Goal: Task Accomplishment & Management: Complete application form

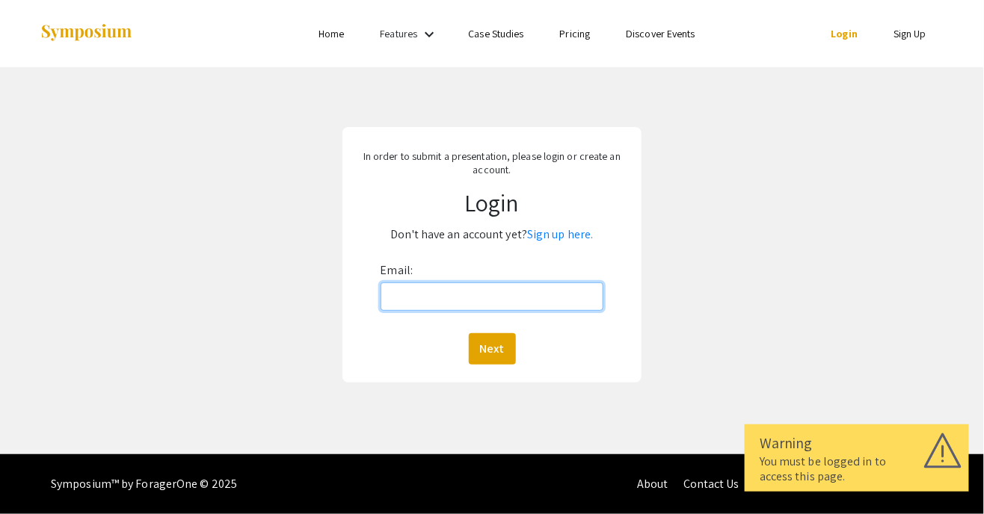
click at [462, 296] on input "Email:" at bounding box center [493, 297] width 224 height 28
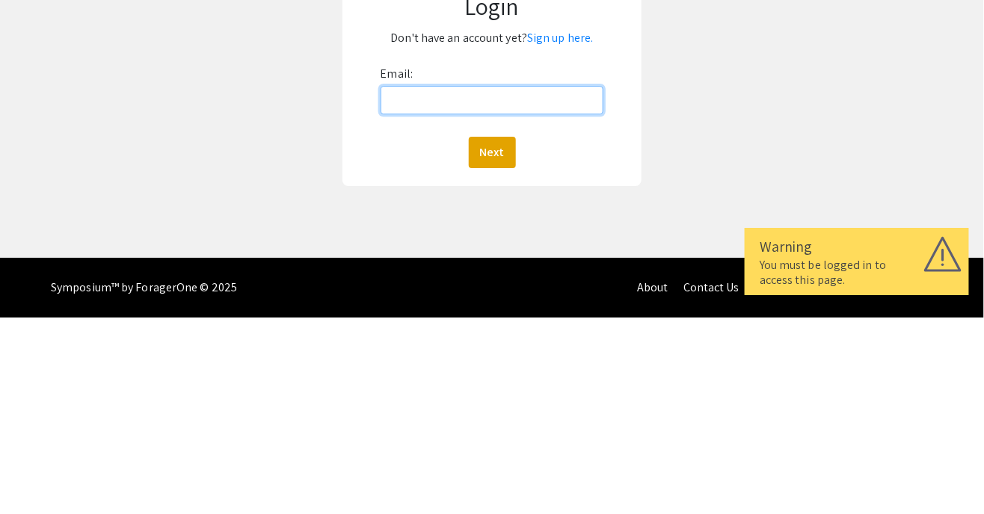
type input "[EMAIL_ADDRESS][DOMAIN_NAME]"
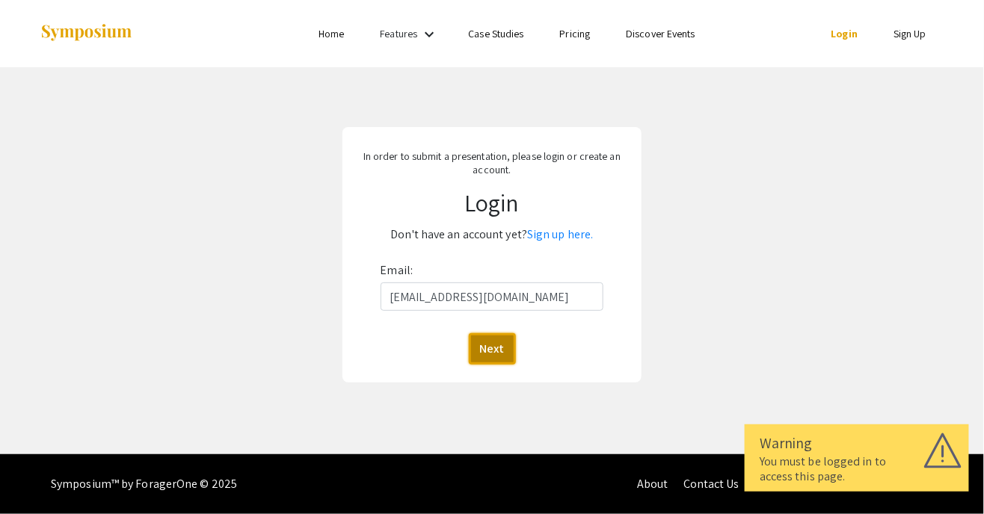
click at [496, 340] on button "Next" at bounding box center [492, 348] width 47 height 31
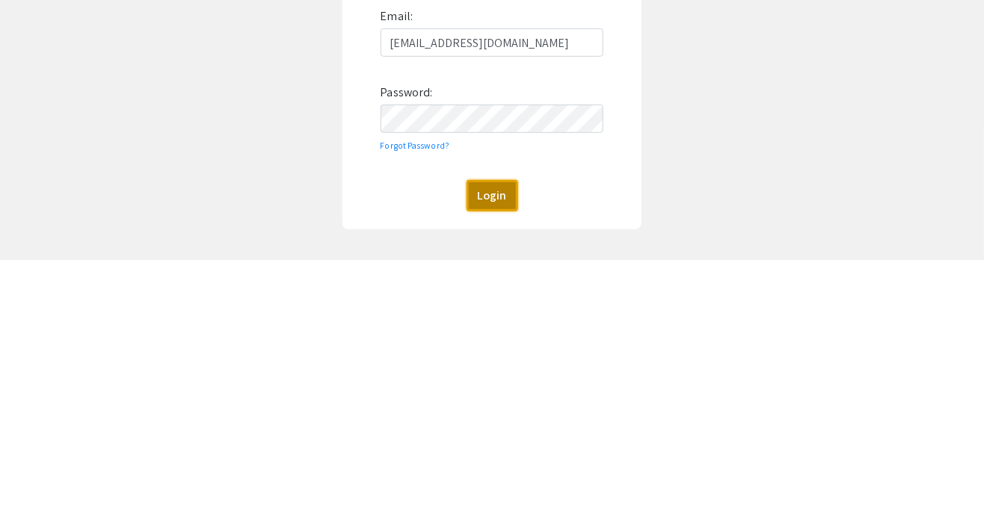
click at [497, 449] on button "Login" at bounding box center [493, 449] width 52 height 31
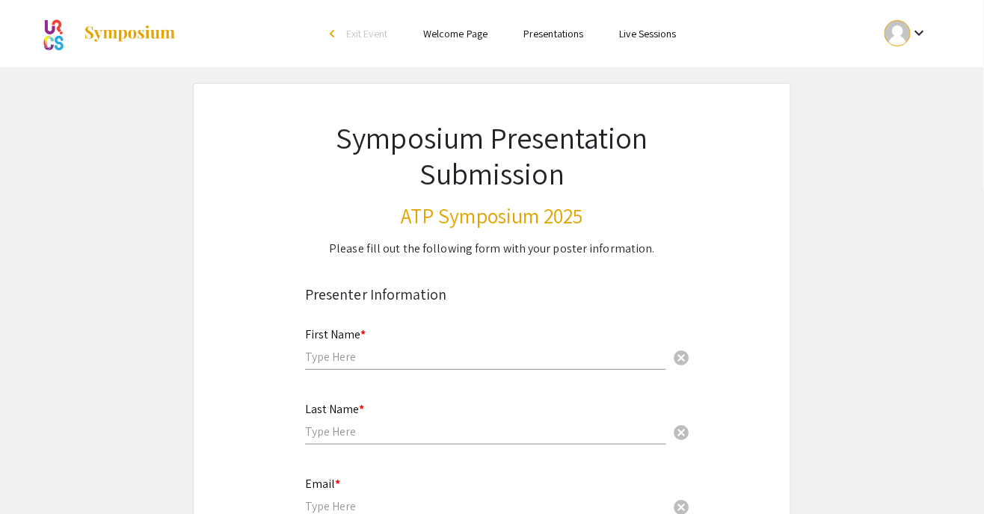
click at [485, 351] on input "text" at bounding box center [485, 357] width 361 height 16
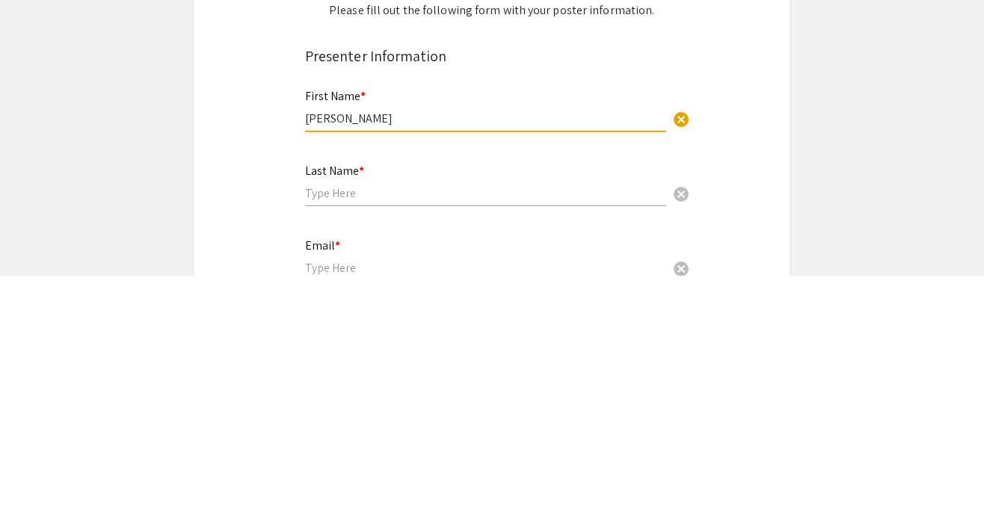
type input "[PERSON_NAME]"
click at [588, 411] on div "Last Name * cancel" at bounding box center [485, 416] width 361 height 57
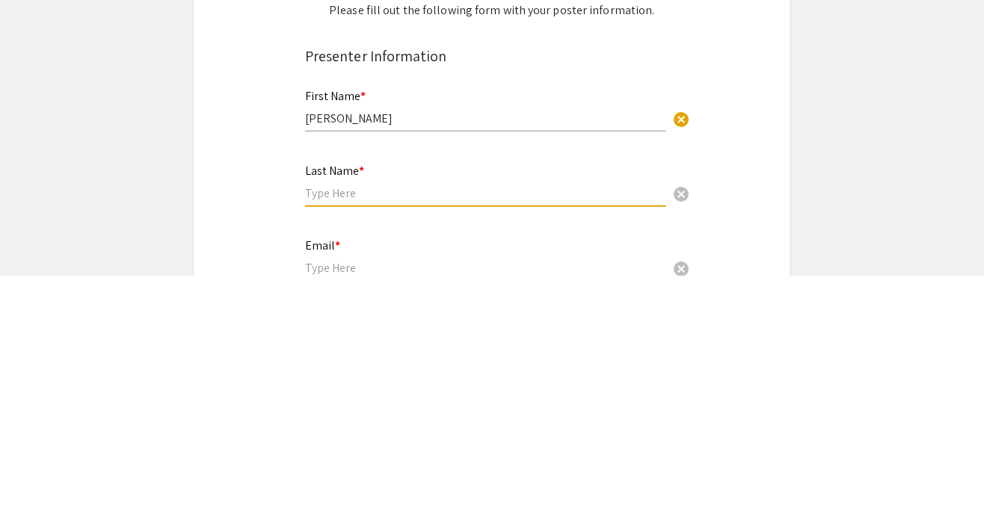
type input "a"
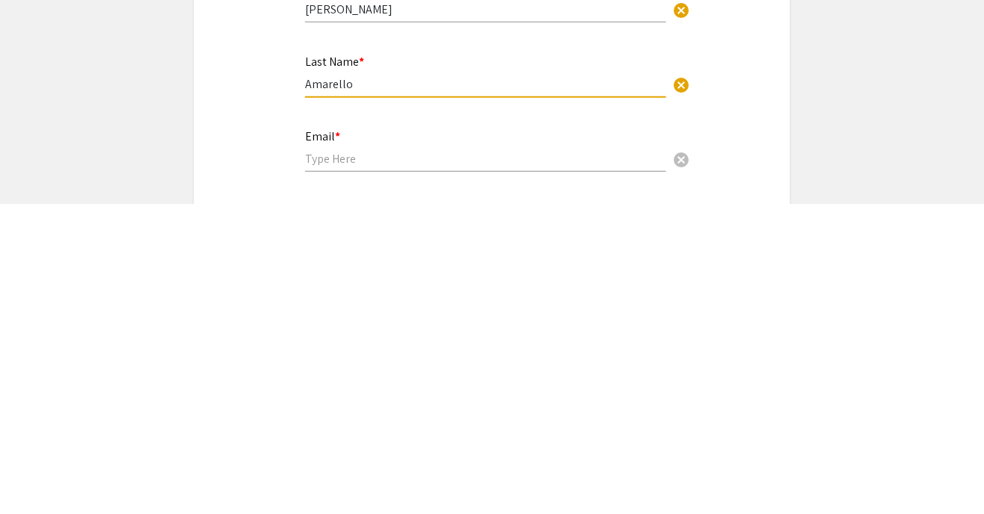
type input "Amarello"
click at [481, 473] on input "email" at bounding box center [485, 469] width 361 height 16
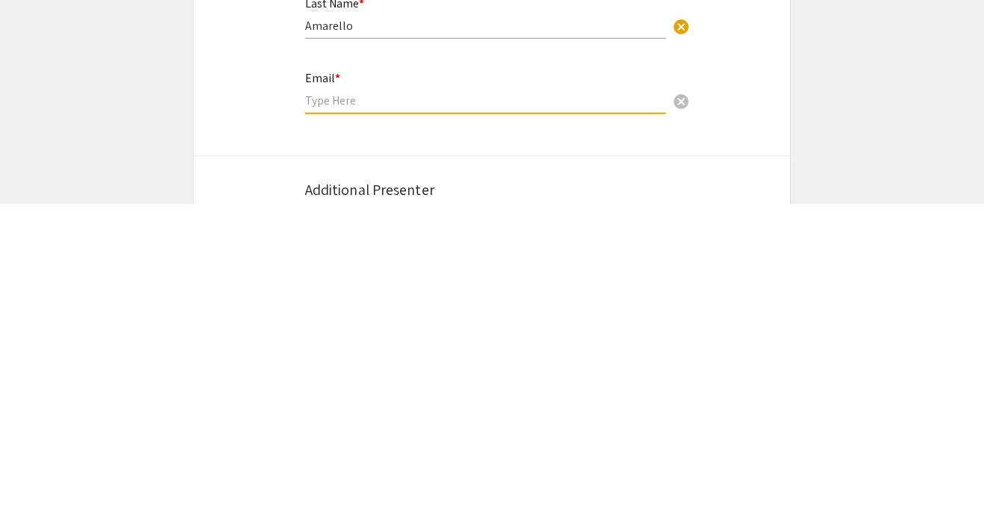
type input "[EMAIL_ADDRESS][DOMAIN_NAME]"
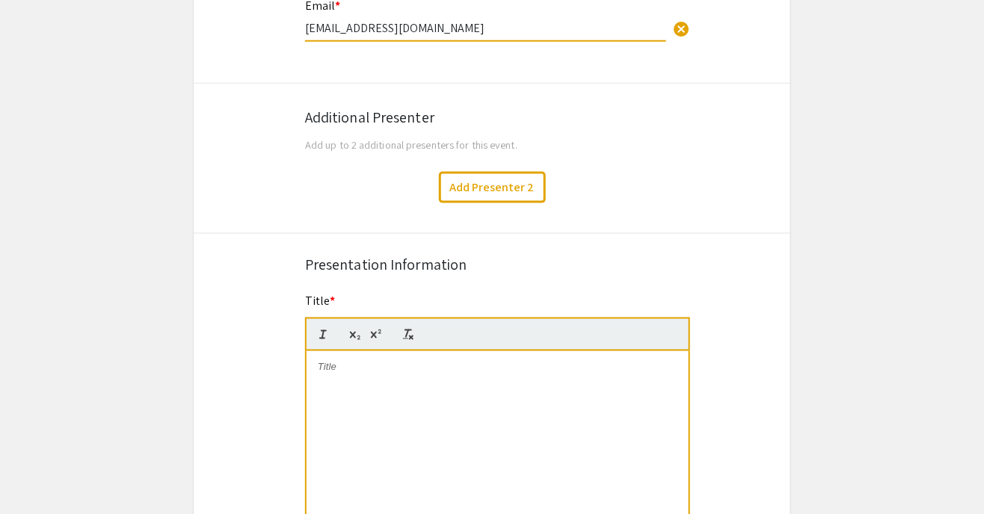
click at [490, 387] on div at bounding box center [498, 463] width 382 height 224
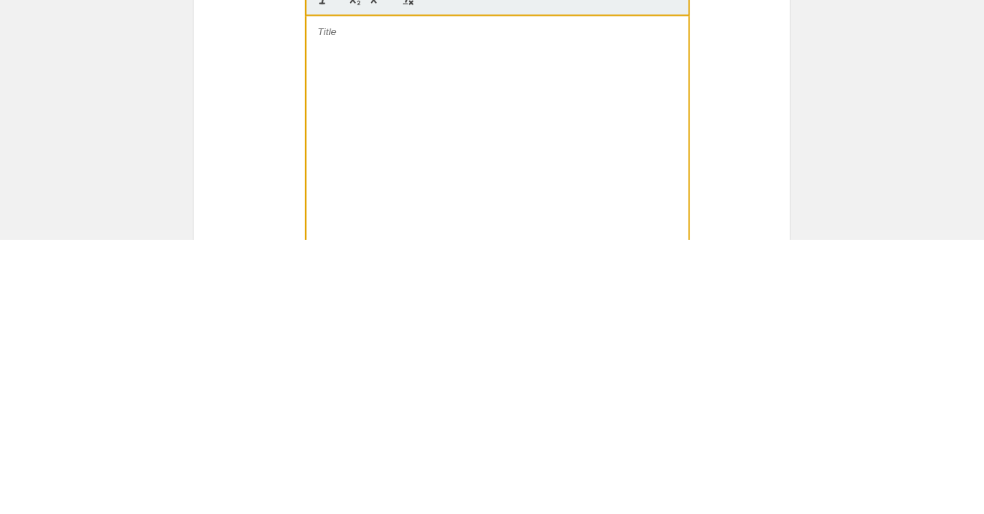
scroll to position [548, 0]
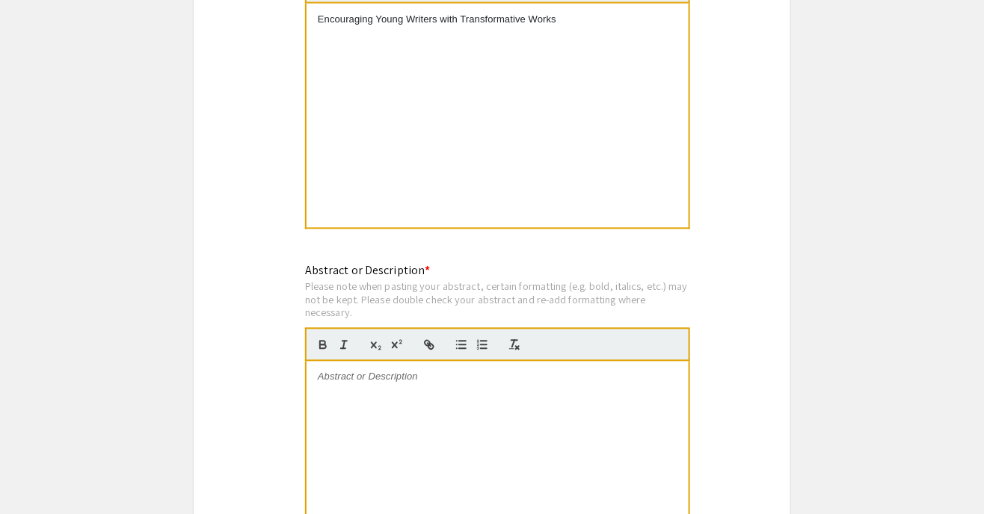
click at [564, 392] on div at bounding box center [498, 474] width 382 height 224
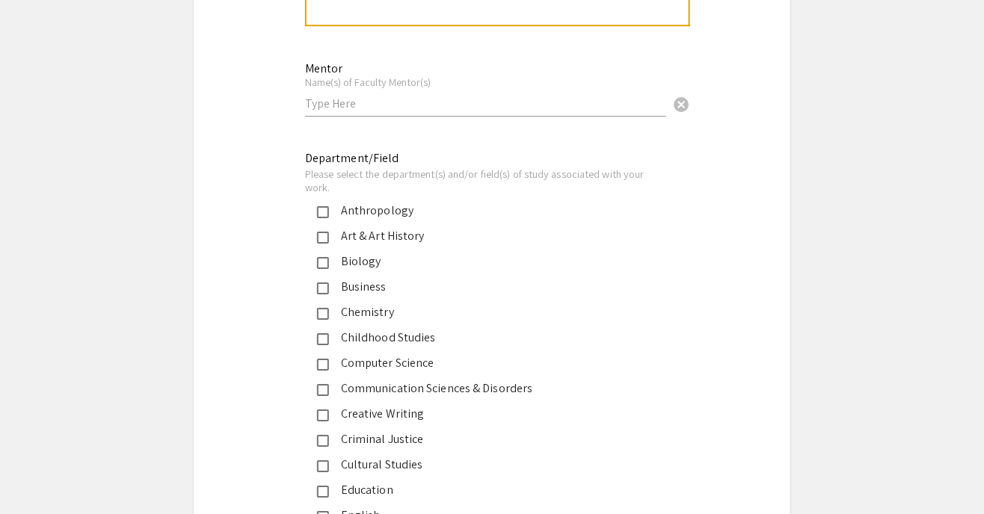
scroll to position [1350, 0]
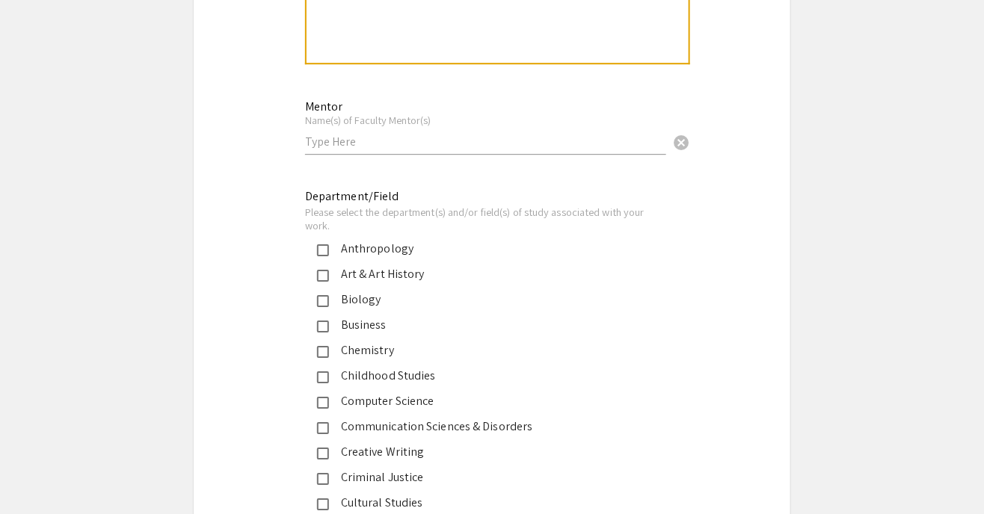
click at [604, 153] on div "Mentor Name(s) of Faculty Mentor(s) cancel" at bounding box center [485, 120] width 361 height 70
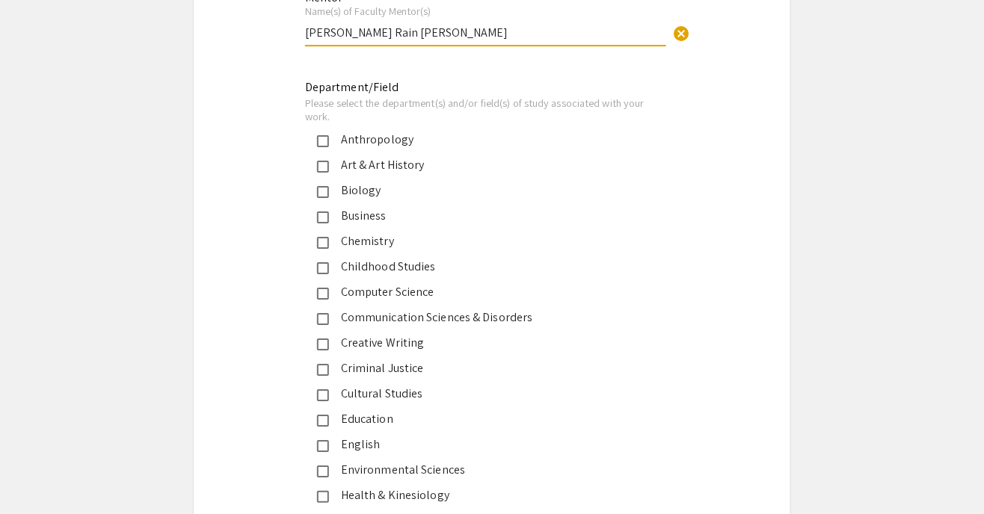
scroll to position [1474, 0]
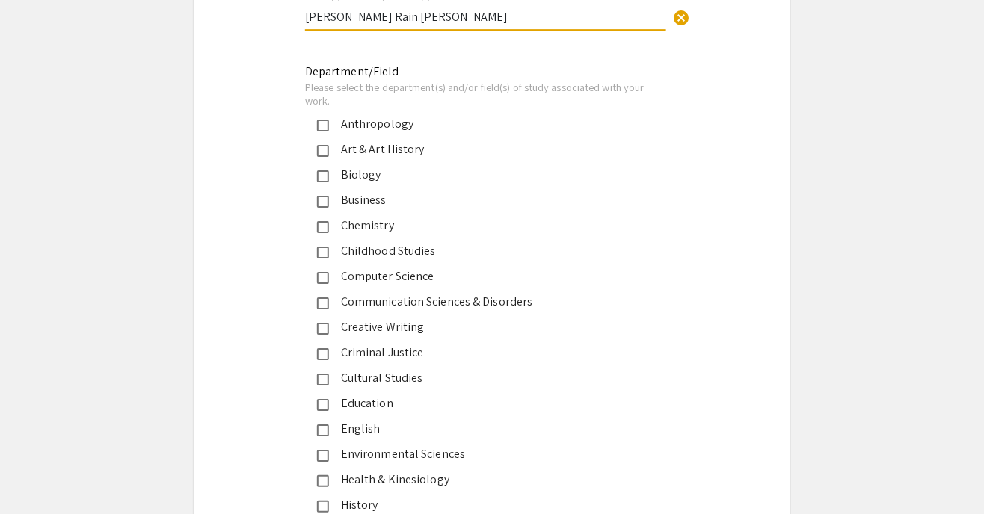
type input "[PERSON_NAME] Rain [PERSON_NAME]"
click at [331, 431] on div "English" at bounding box center [486, 429] width 314 height 18
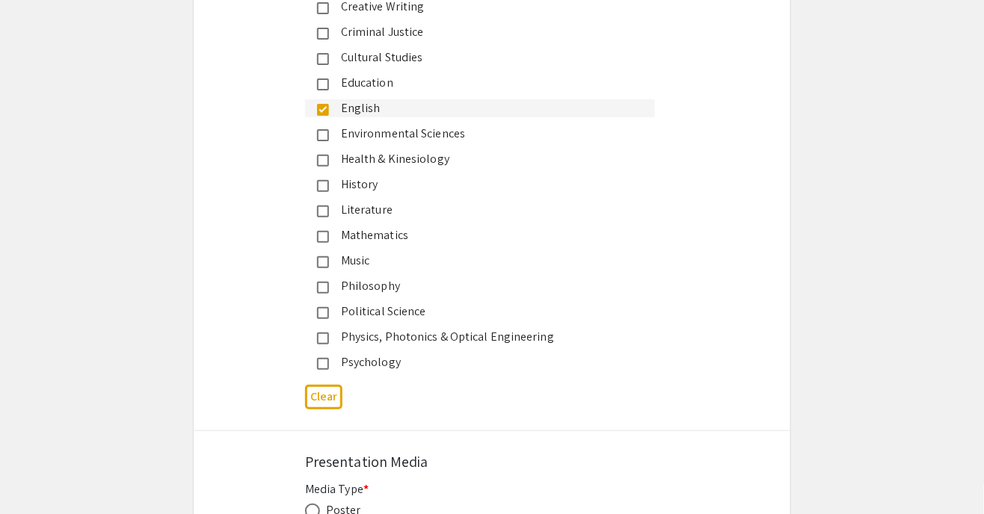
scroll to position [1923, 0]
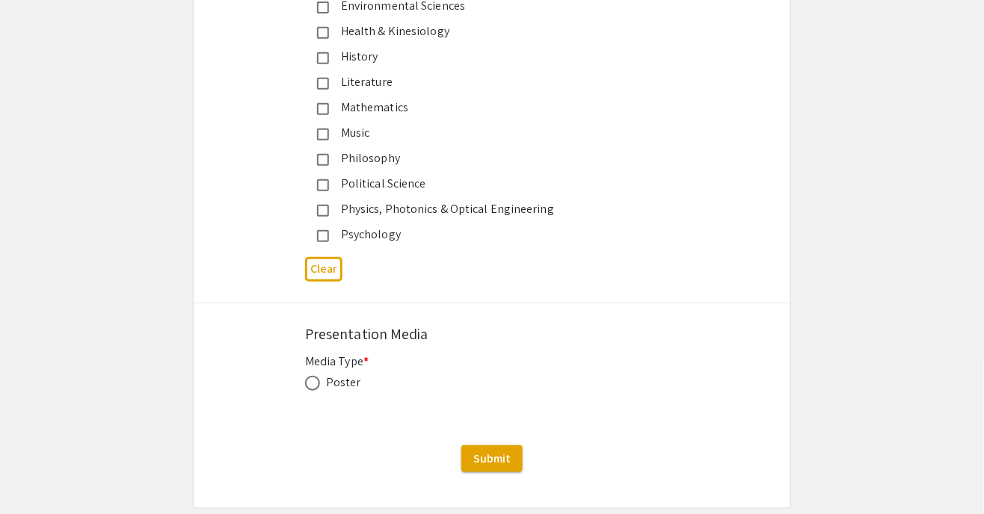
click at [314, 378] on span at bounding box center [312, 383] width 15 height 15
click at [314, 378] on input "radio" at bounding box center [312, 383] width 15 height 15
radio input "true"
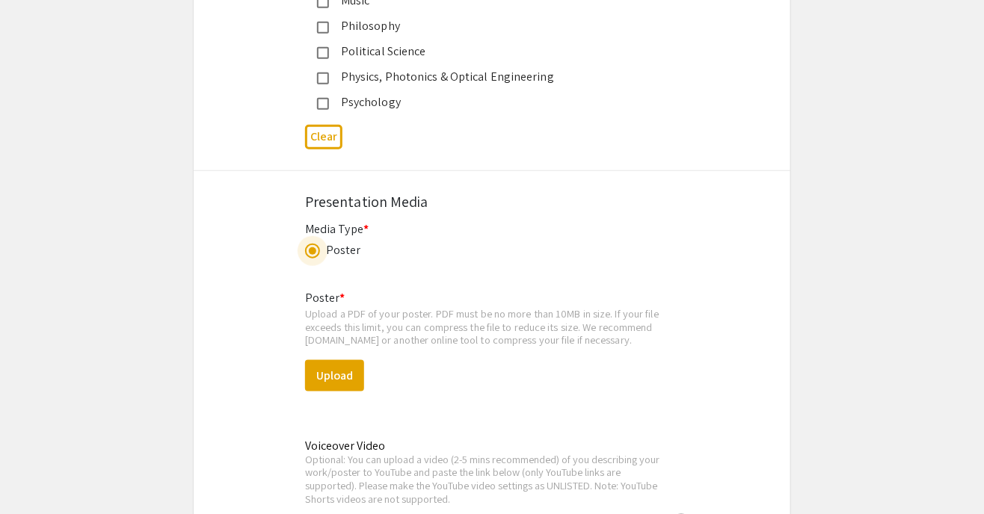
scroll to position [2051, 0]
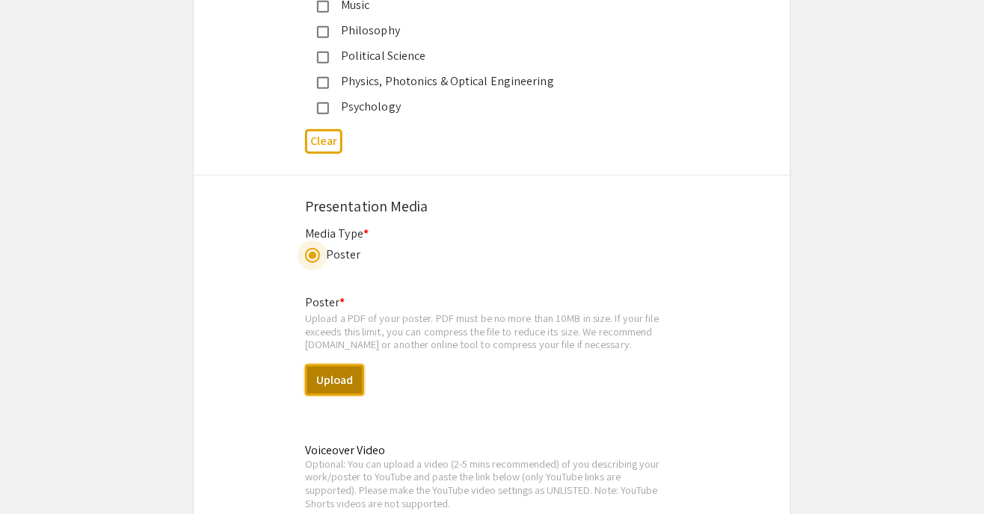
click at [331, 387] on button "Upload" at bounding box center [334, 380] width 59 height 31
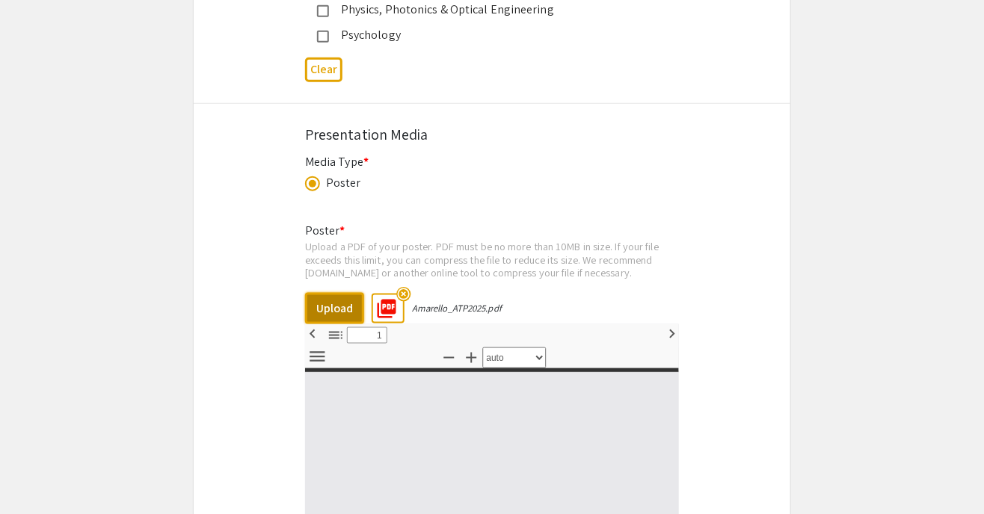
select select "custom"
type input "0"
select select "custom"
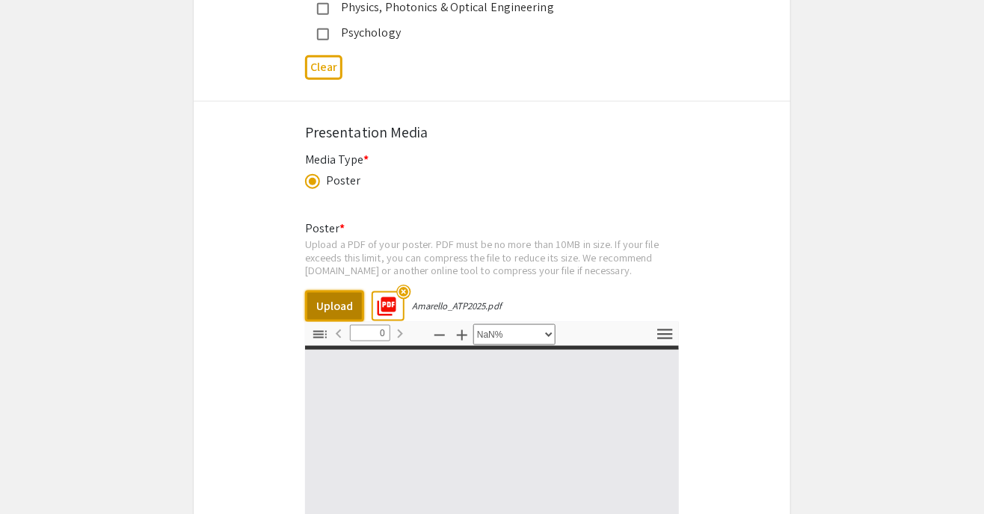
type input "1"
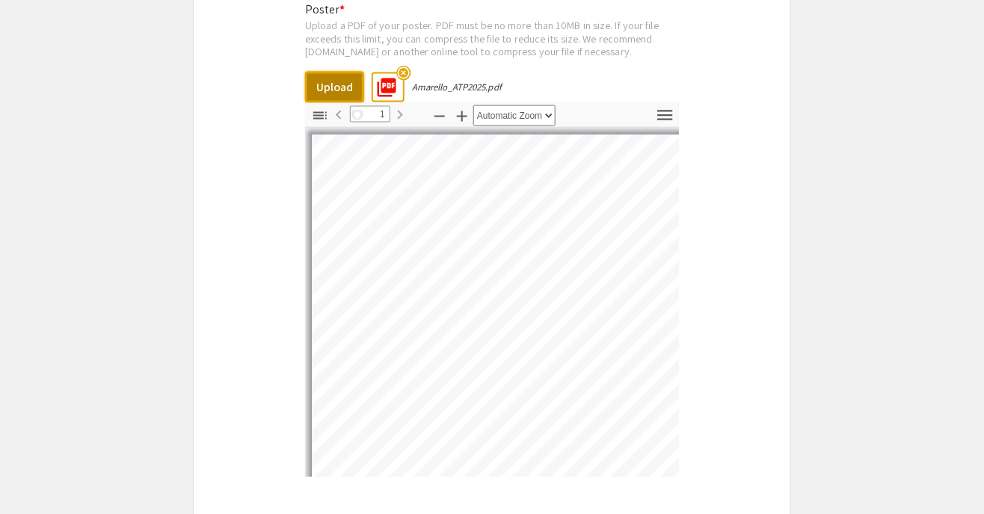
scroll to position [2393, 0]
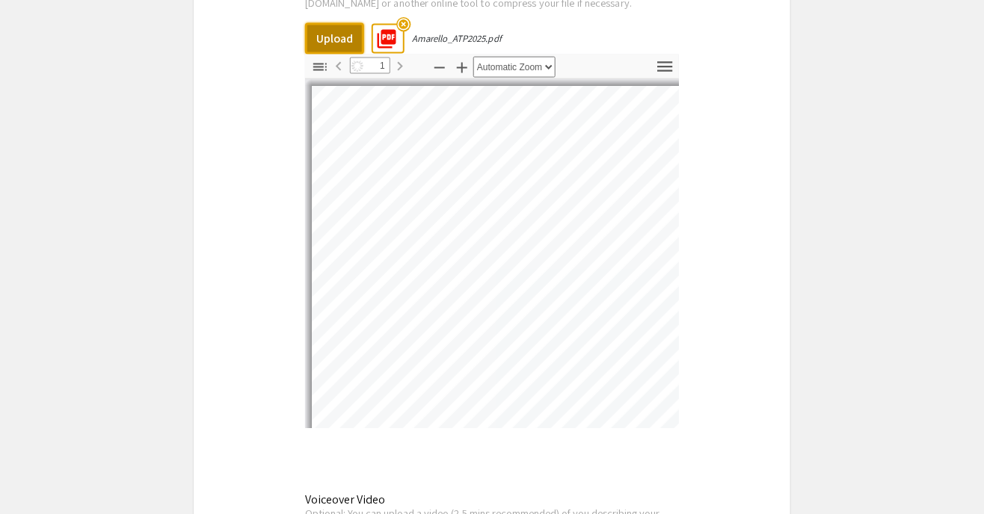
select select "auto"
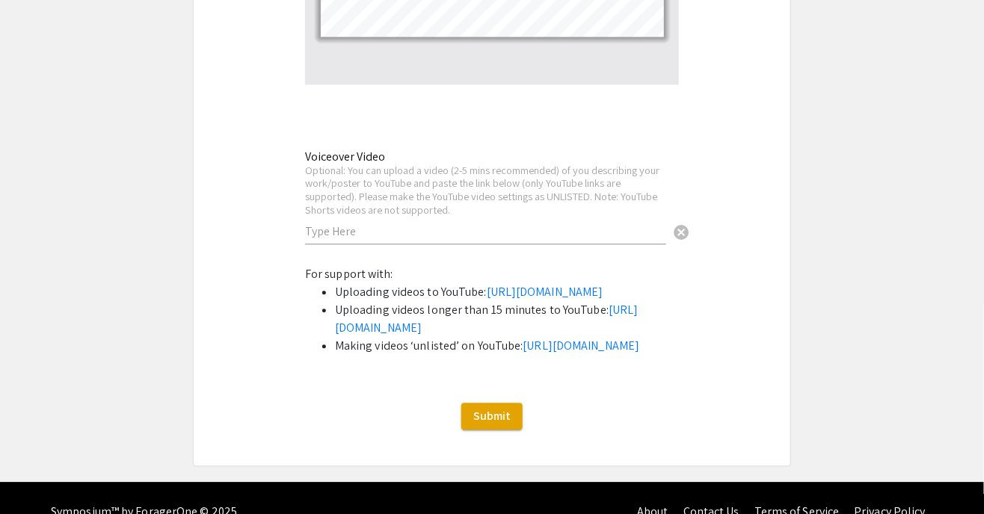
scroll to position [2745, 0]
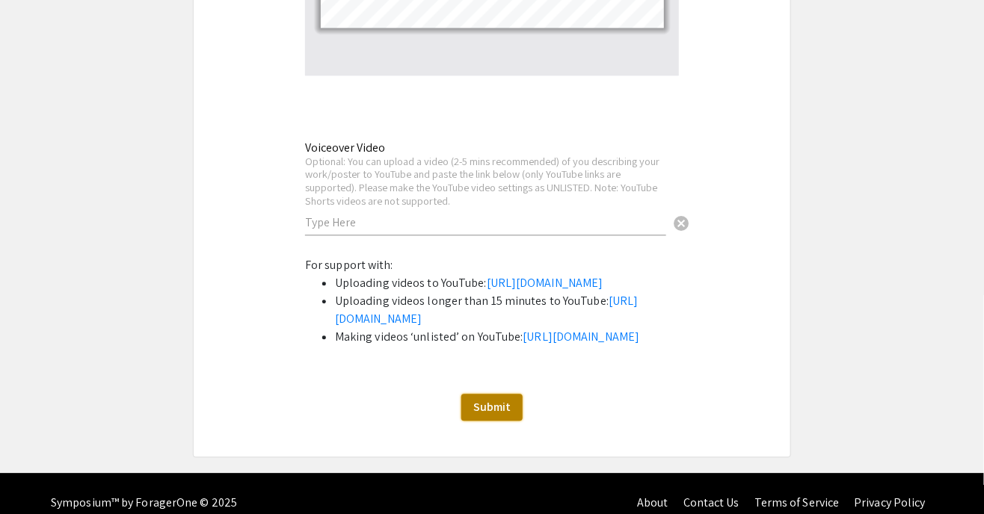
click at [485, 415] on span "Submit" at bounding box center [491, 407] width 37 height 16
